Goal: Check status: Check status

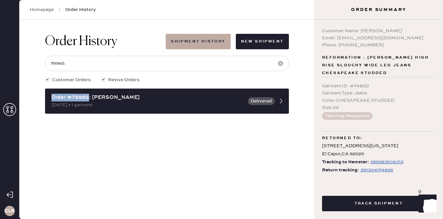
click at [8, 107] on icon at bounding box center [9, 109] width 13 height 13
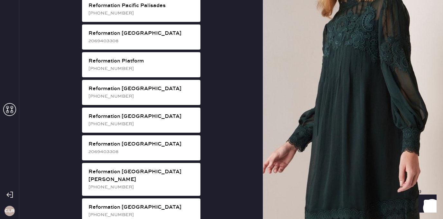
scroll to position [910, 0]
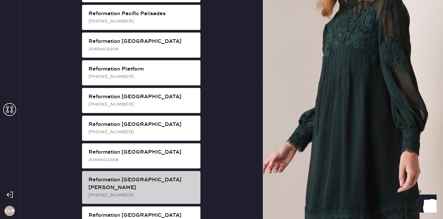
click at [151, 176] on div "Reformation [GEOGRAPHIC_DATA][PERSON_NAME]" at bounding box center [141, 183] width 107 height 15
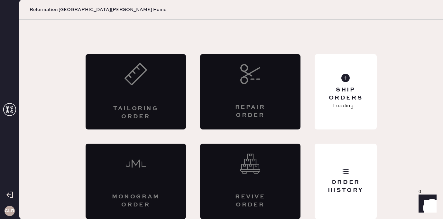
scroll to position [14, 0]
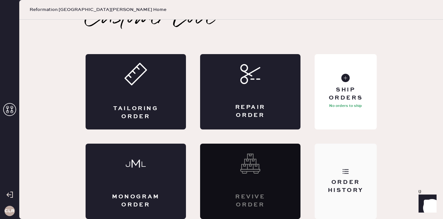
click at [368, 161] on div "Order History" at bounding box center [346, 181] width 62 height 75
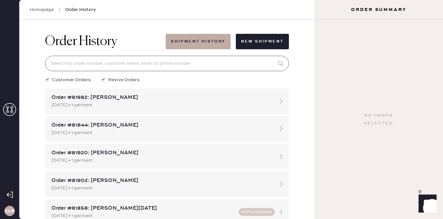
click at [166, 66] on input at bounding box center [167, 63] width 244 height 15
paste input "[EMAIL_ADDRESS][DOMAIN_NAME]"
type input "[EMAIL_ADDRESS][DOMAIN_NAME]"
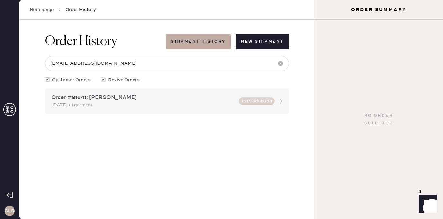
click at [118, 112] on div "Order #81641: [PERSON_NAME] [DATE] • 1 garment In Production" at bounding box center [167, 100] width 244 height 25
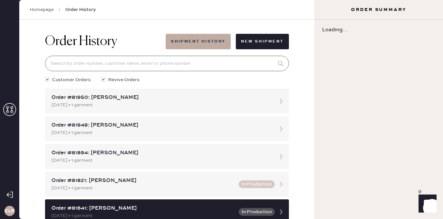
click at [131, 61] on input at bounding box center [167, 63] width 244 height 15
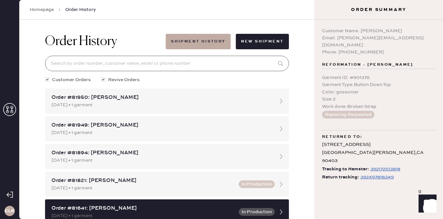
paste input "[EMAIL_ADDRESS][DOMAIN_NAME]"
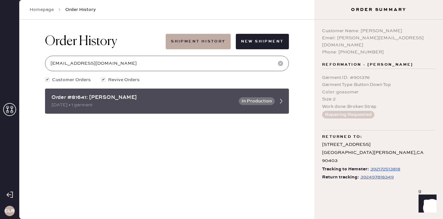
type input "[EMAIL_ADDRESS][DOMAIN_NAME]"
drag, startPoint x: 87, startPoint y: 98, endPoint x: 71, endPoint y: 98, distance: 15.8
click at [71, 98] on div "Order #81641: [PERSON_NAME]" at bounding box center [142, 98] width 183 height 8
copy div "81641"
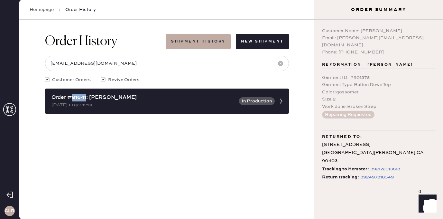
click at [369, 173] on div "392497818349" at bounding box center [376, 177] width 33 height 8
click at [94, 134] on div "Order History Shipment History New Shipment [EMAIL_ADDRESS][DOMAIN_NAME] Custom…" at bounding box center [166, 119] width 295 height 199
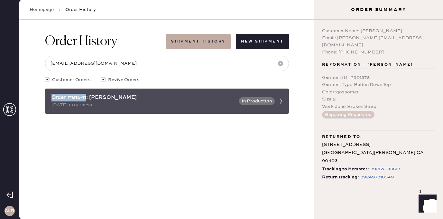
drag, startPoint x: 86, startPoint y: 97, endPoint x: 51, endPoint y: 97, distance: 34.8
click at [51, 97] on div "Order #81641: [PERSON_NAME]" at bounding box center [142, 98] width 183 height 8
copy div "Order #81641"
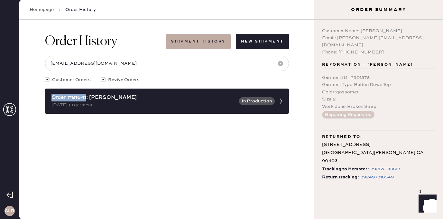
click at [110, 137] on div "Order History Shipment History New Shipment [EMAIL_ADDRESS][DOMAIN_NAME] Custom…" at bounding box center [166, 119] width 295 height 199
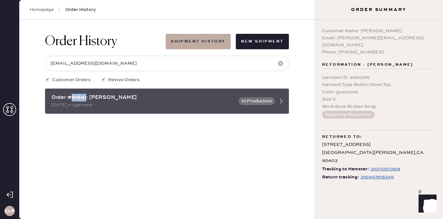
drag, startPoint x: 86, startPoint y: 98, endPoint x: 73, endPoint y: 98, distance: 12.9
click at [73, 98] on div "Order #81641: [PERSON_NAME]" at bounding box center [142, 98] width 183 height 8
copy div "81641"
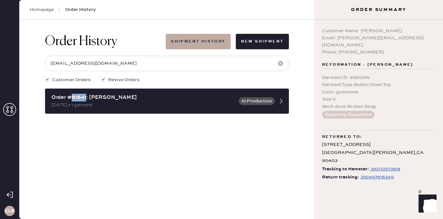
click at [348, 61] on span "Reformation - [PERSON_NAME]" at bounding box center [367, 65] width 91 height 8
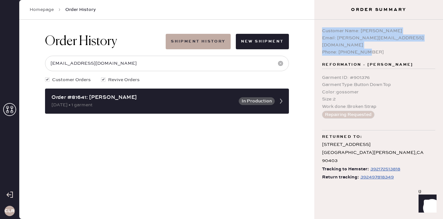
drag, startPoint x: 369, startPoint y: 45, endPoint x: 316, endPoint y: 31, distance: 54.6
click at [316, 31] on div "Customer Name: [PERSON_NAME] Email: [EMAIL_ADDRESS][DOMAIN_NAME] Phone: [PHONE_…" at bounding box center [378, 119] width 129 height 199
copy div "Customer Name: [PERSON_NAME] Email: [PERSON_NAME][EMAIL_ADDRESS][DOMAIN_NAME] P…"
click at [363, 53] on div "Customer Name: [PERSON_NAME] Email: [EMAIL_ADDRESS][DOMAIN_NAME] Phone: [PHONE_…" at bounding box center [378, 119] width 129 height 199
